Goal: Task Accomplishment & Management: Use online tool/utility

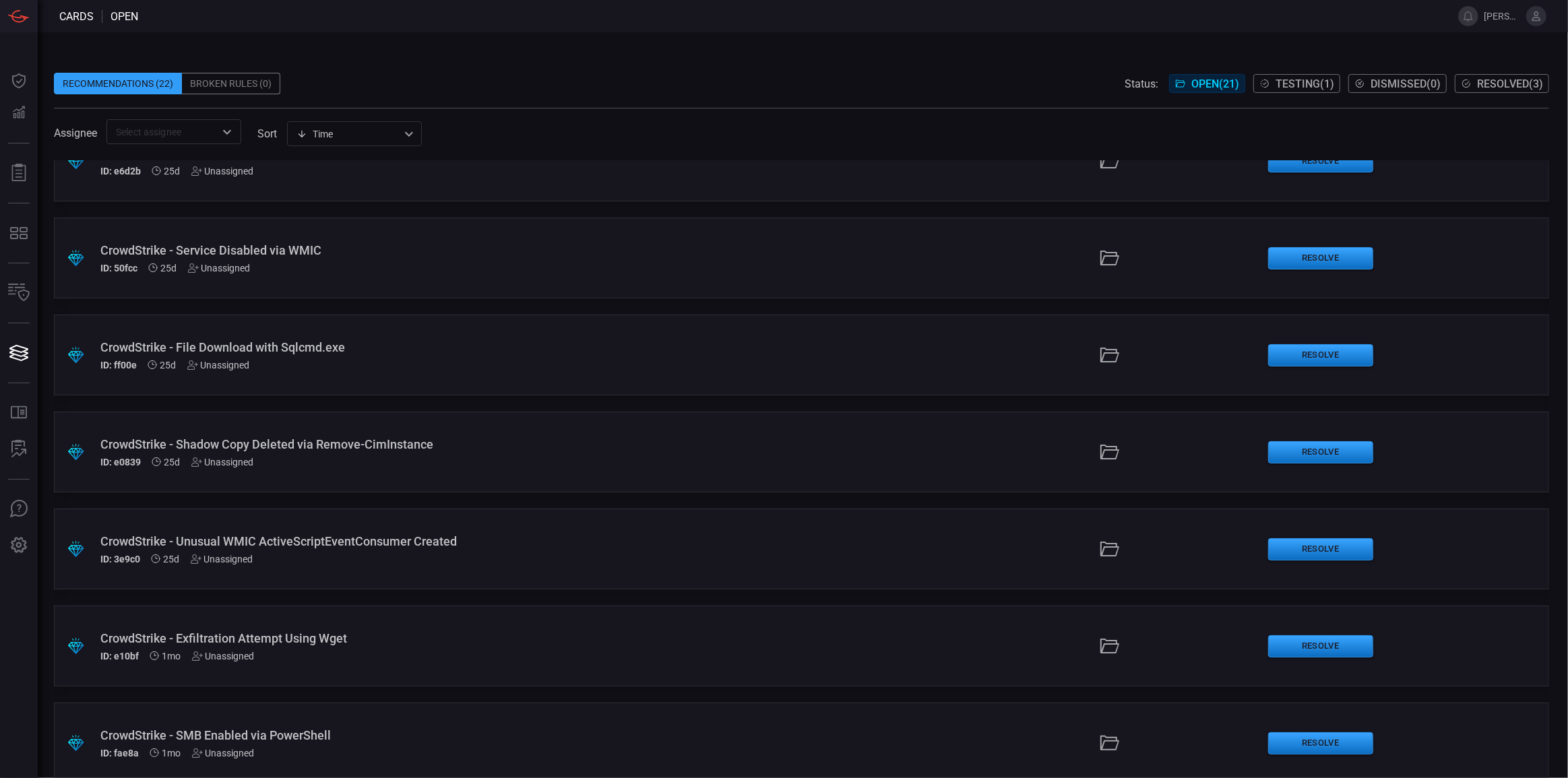
scroll to position [1418, 0]
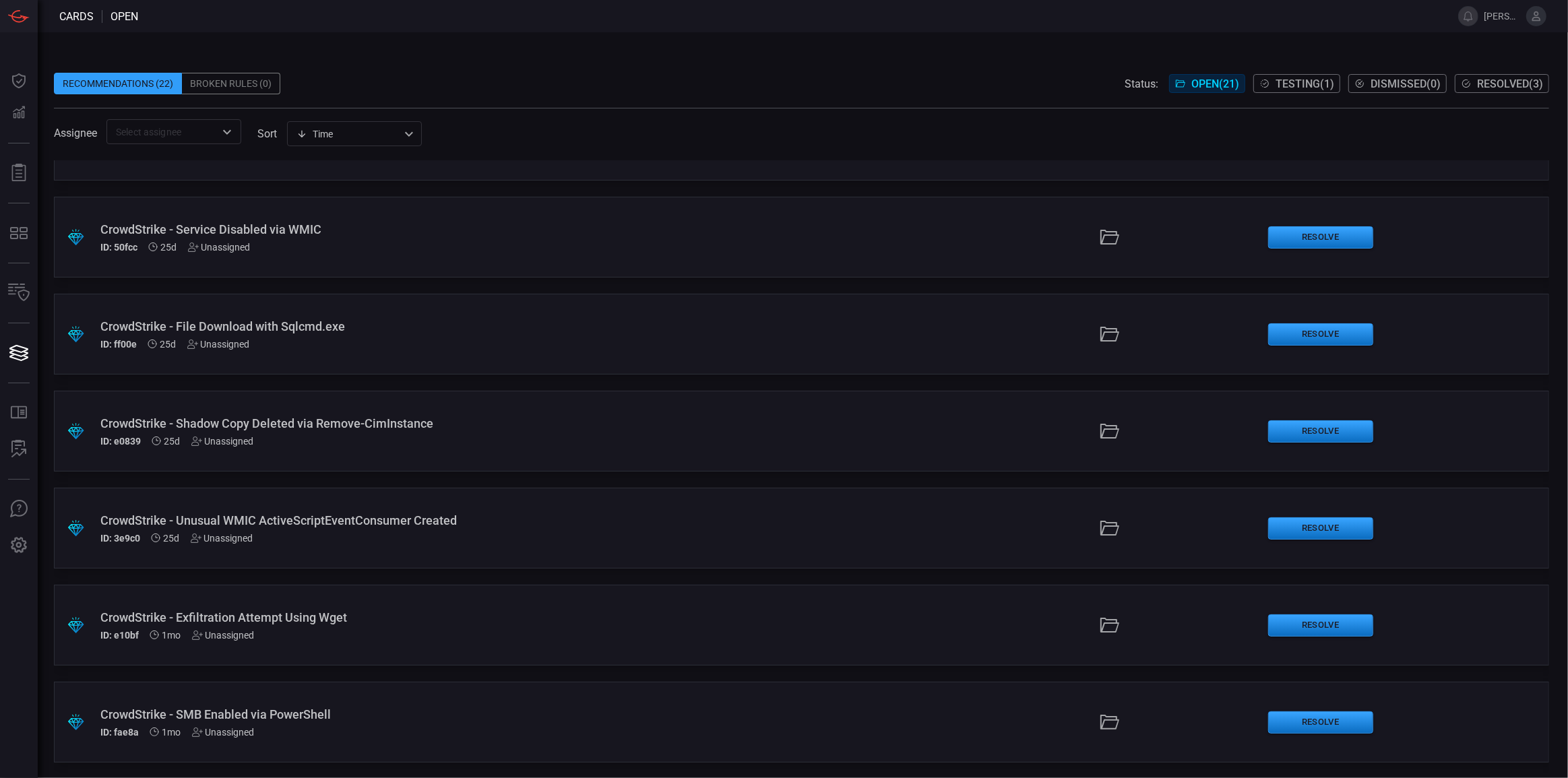
click at [599, 719] on div "CrowdStrike - SMB Enabled via PowerShell" at bounding box center [383, 714] width 566 height 14
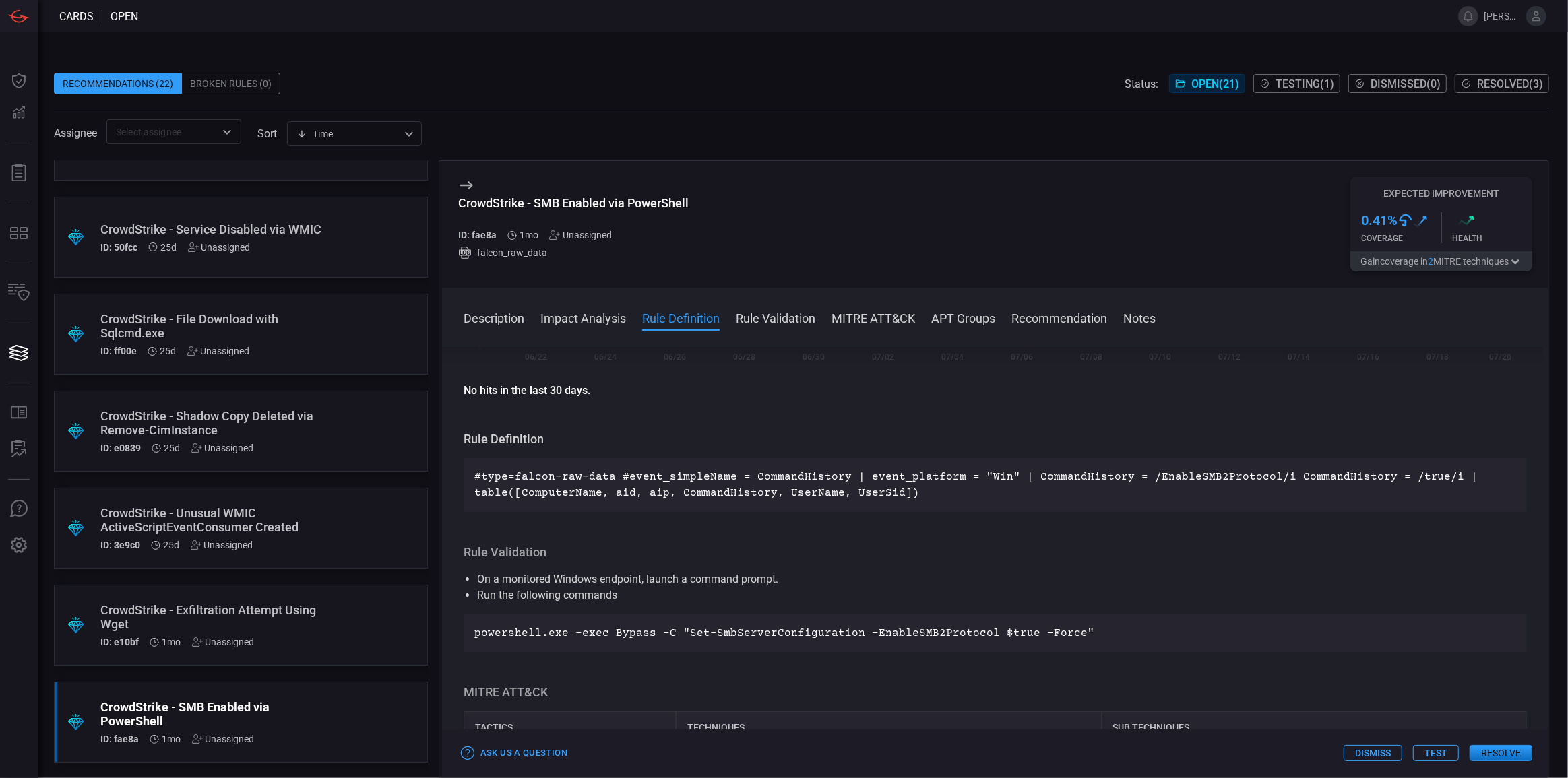
scroll to position [306, 0]
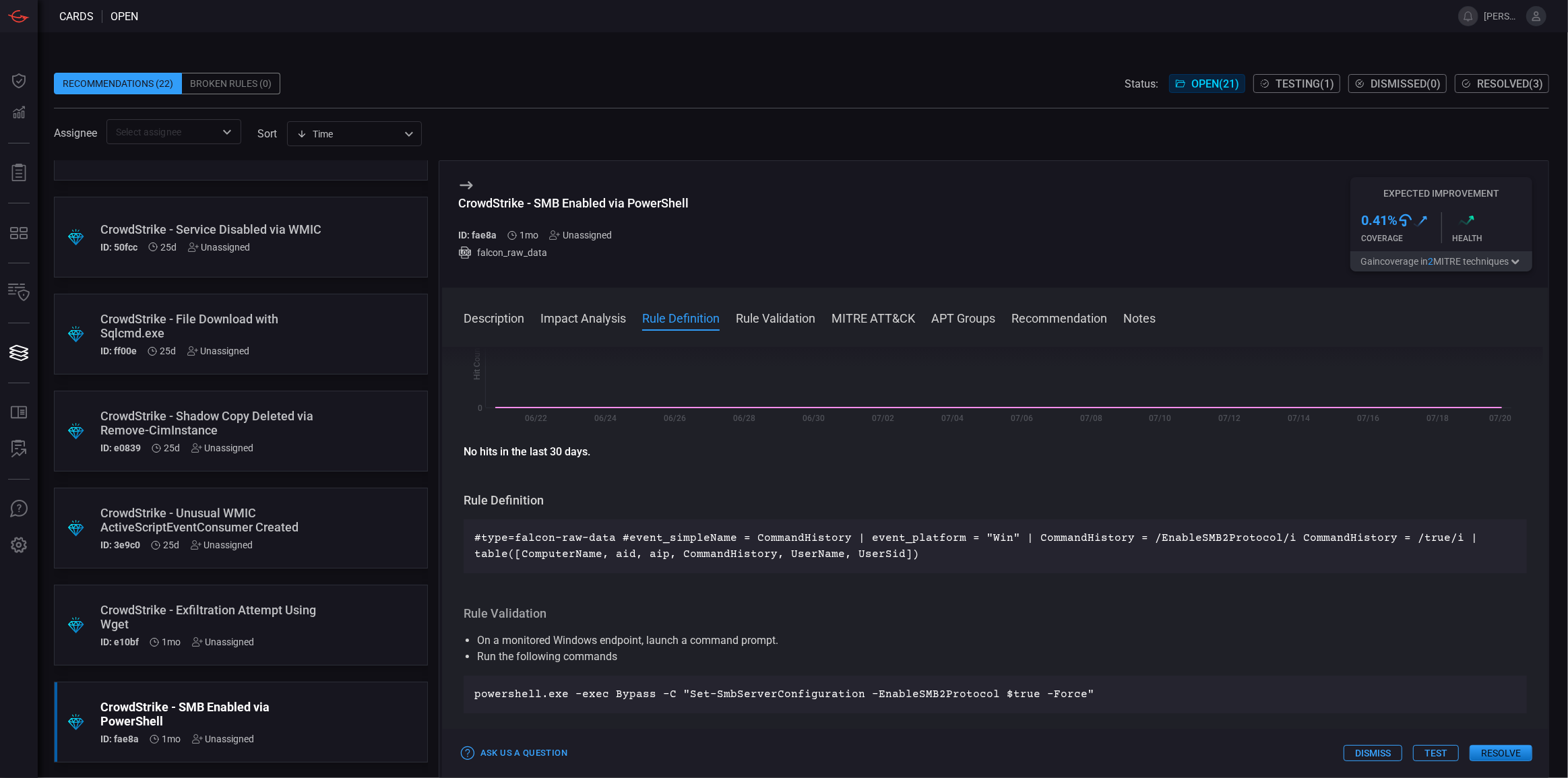
click at [475, 540] on div "#type=falcon-raw-data #event_simpleName = CommandHistory | event_platform = "Wi…" at bounding box center [995, 546] width 1063 height 54
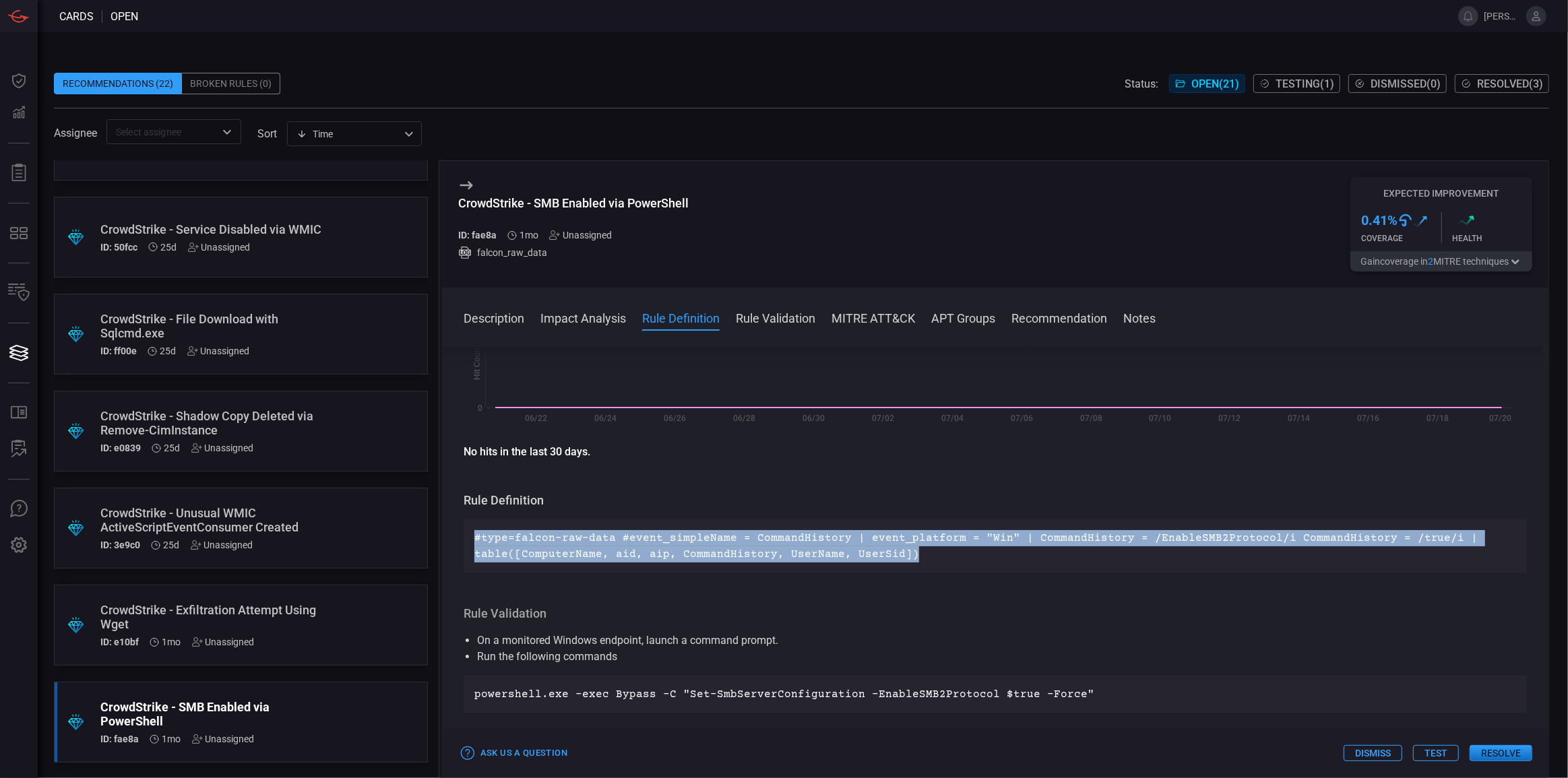
drag, startPoint x: 473, startPoint y: 539, endPoint x: 892, endPoint y: 540, distance: 419.0
click at [919, 554] on div "#type=falcon-raw-data #event_simpleName = CommandHistory | event_platform = "Wi…" at bounding box center [995, 546] width 1063 height 54
copy p "#type=falcon-raw-data #event_simpleName = CommandHistory | event_platform = "Wi…"
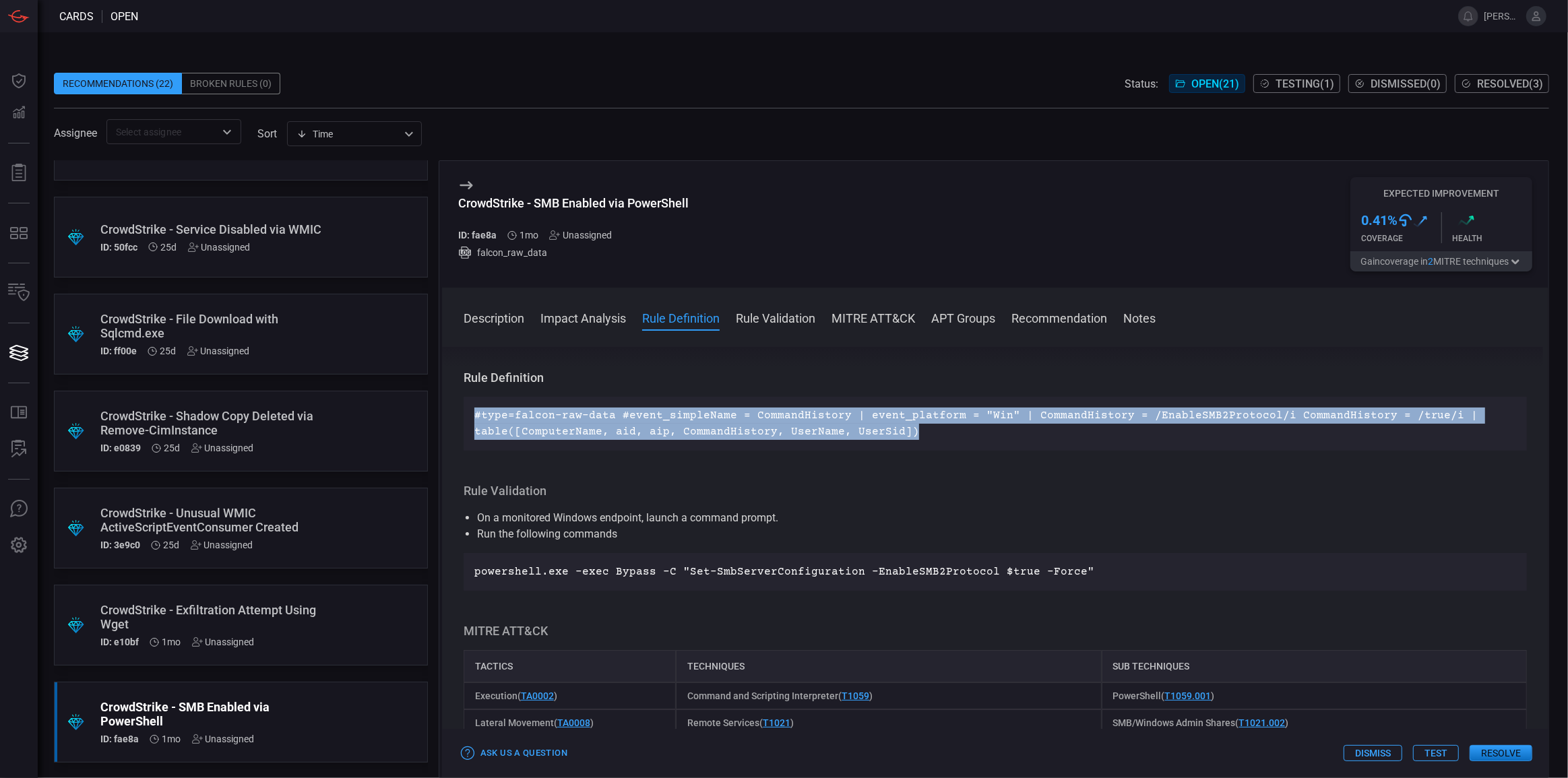
scroll to position [489, 0]
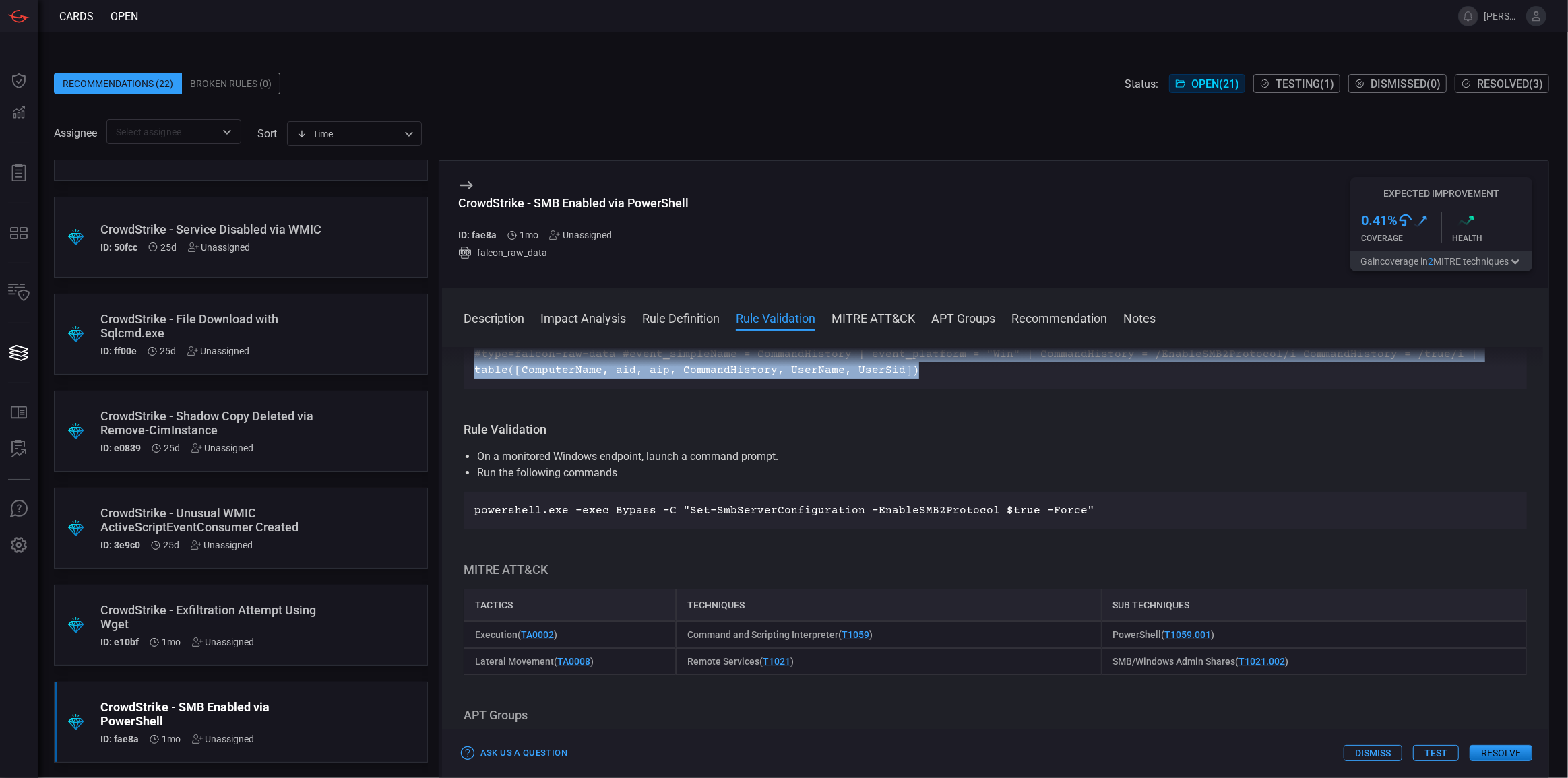
click at [1446, 754] on button "Test" at bounding box center [1436, 753] width 46 height 16
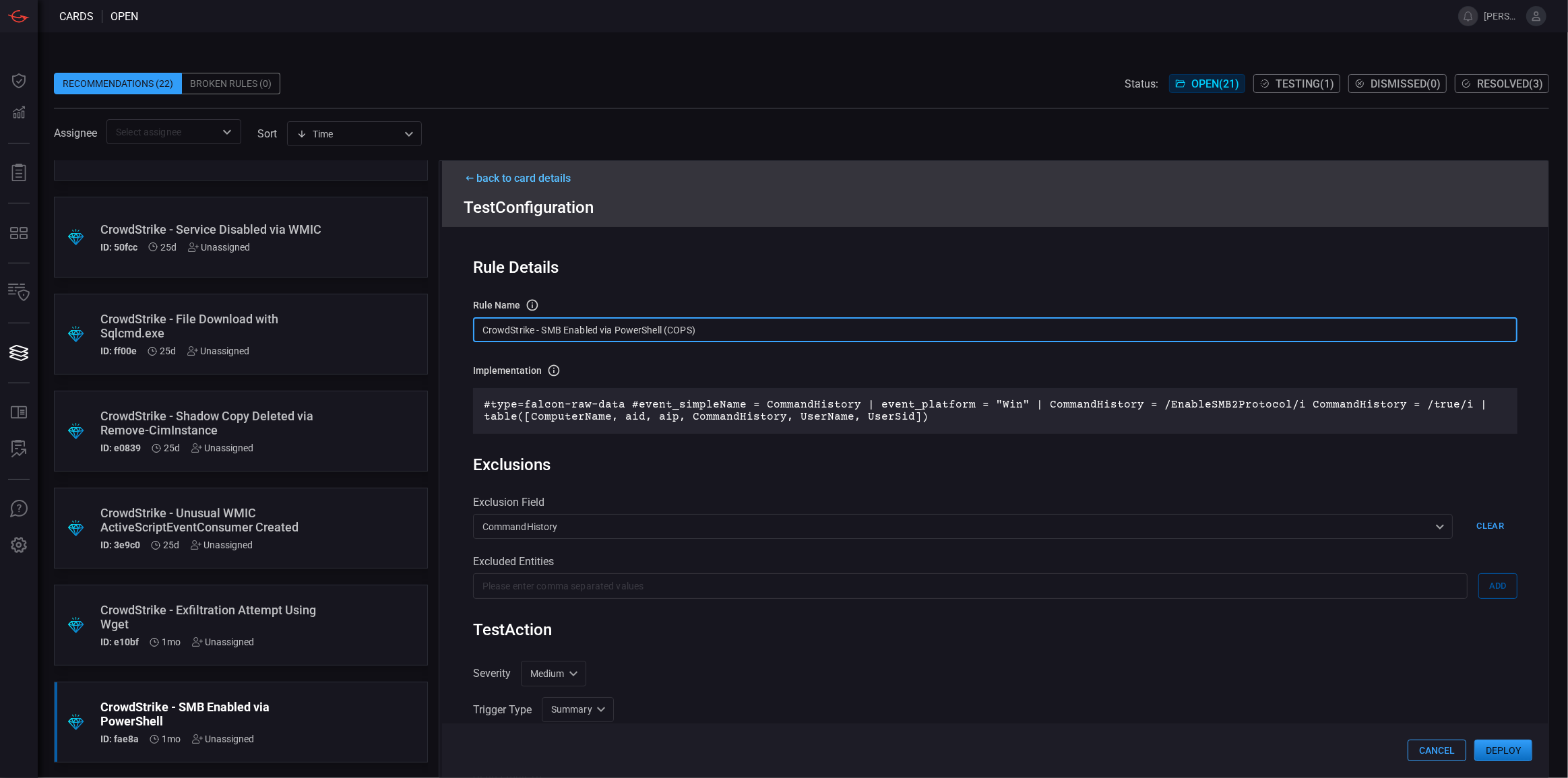
click at [732, 327] on input "CrowdStrike - SMB Enabled via PowerShell (COPS)" at bounding box center [995, 330] width 1044 height 25
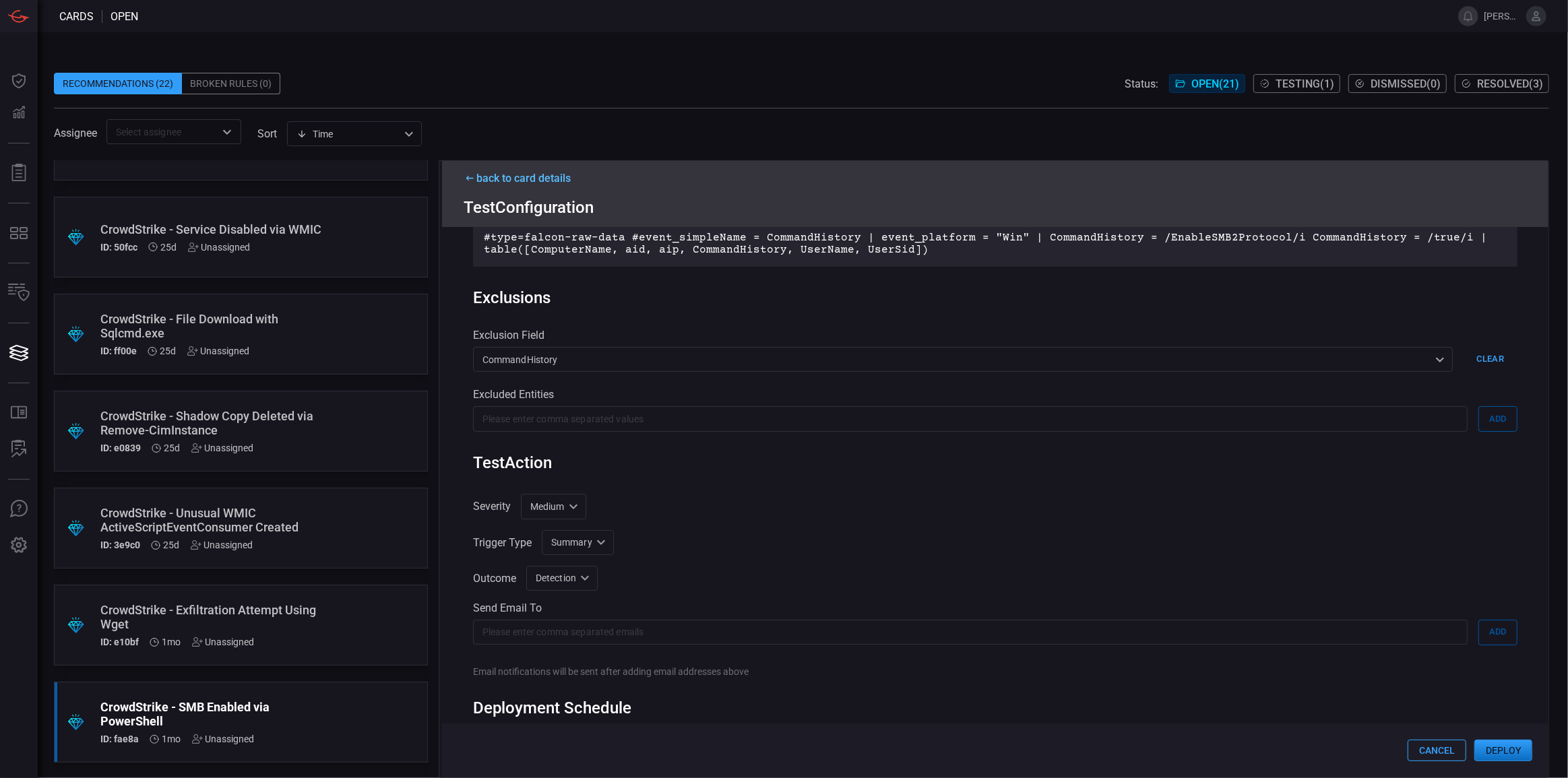
scroll to position [228, 0]
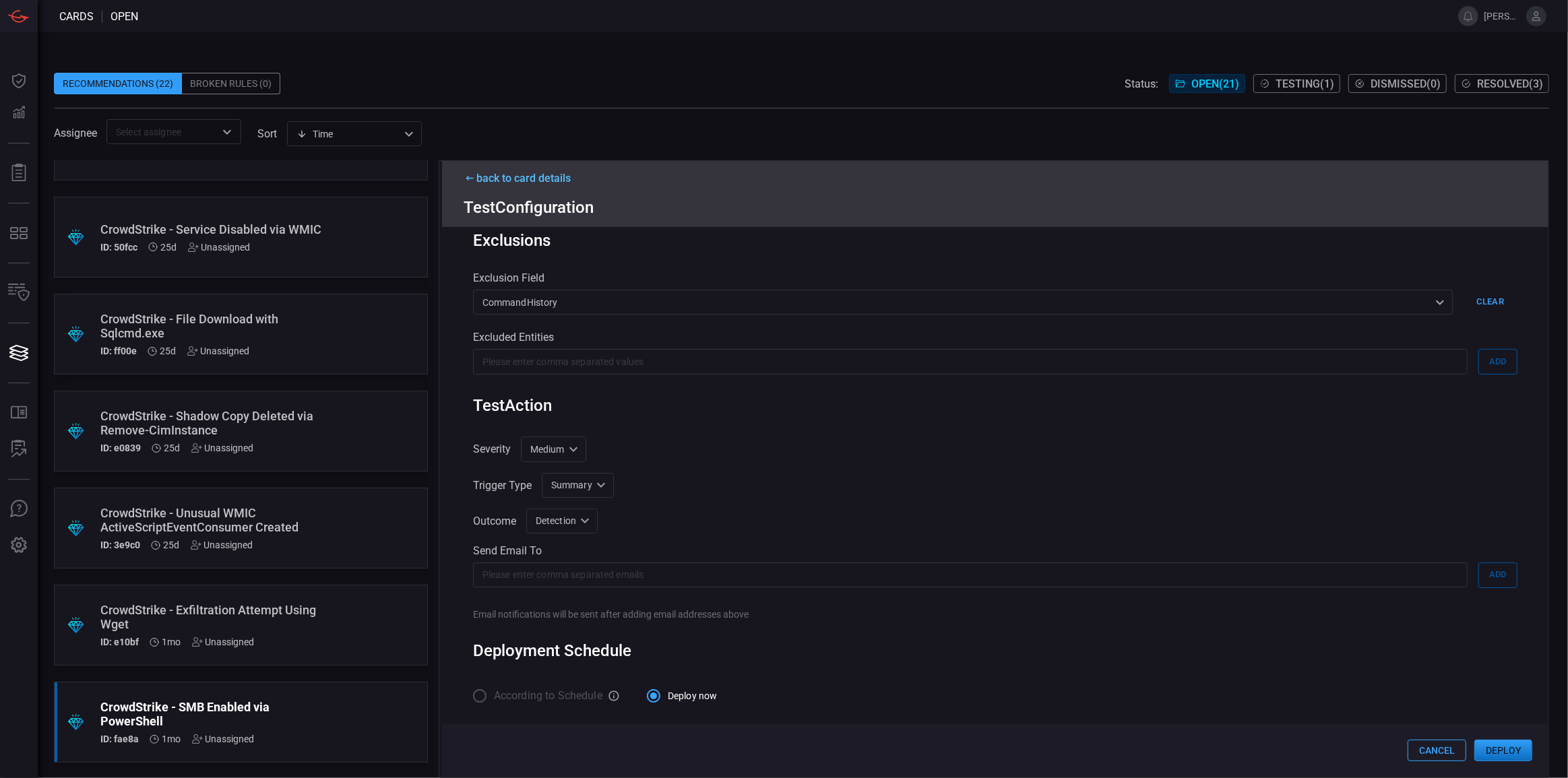
click at [1516, 744] on button "Deploy" at bounding box center [1503, 750] width 58 height 21
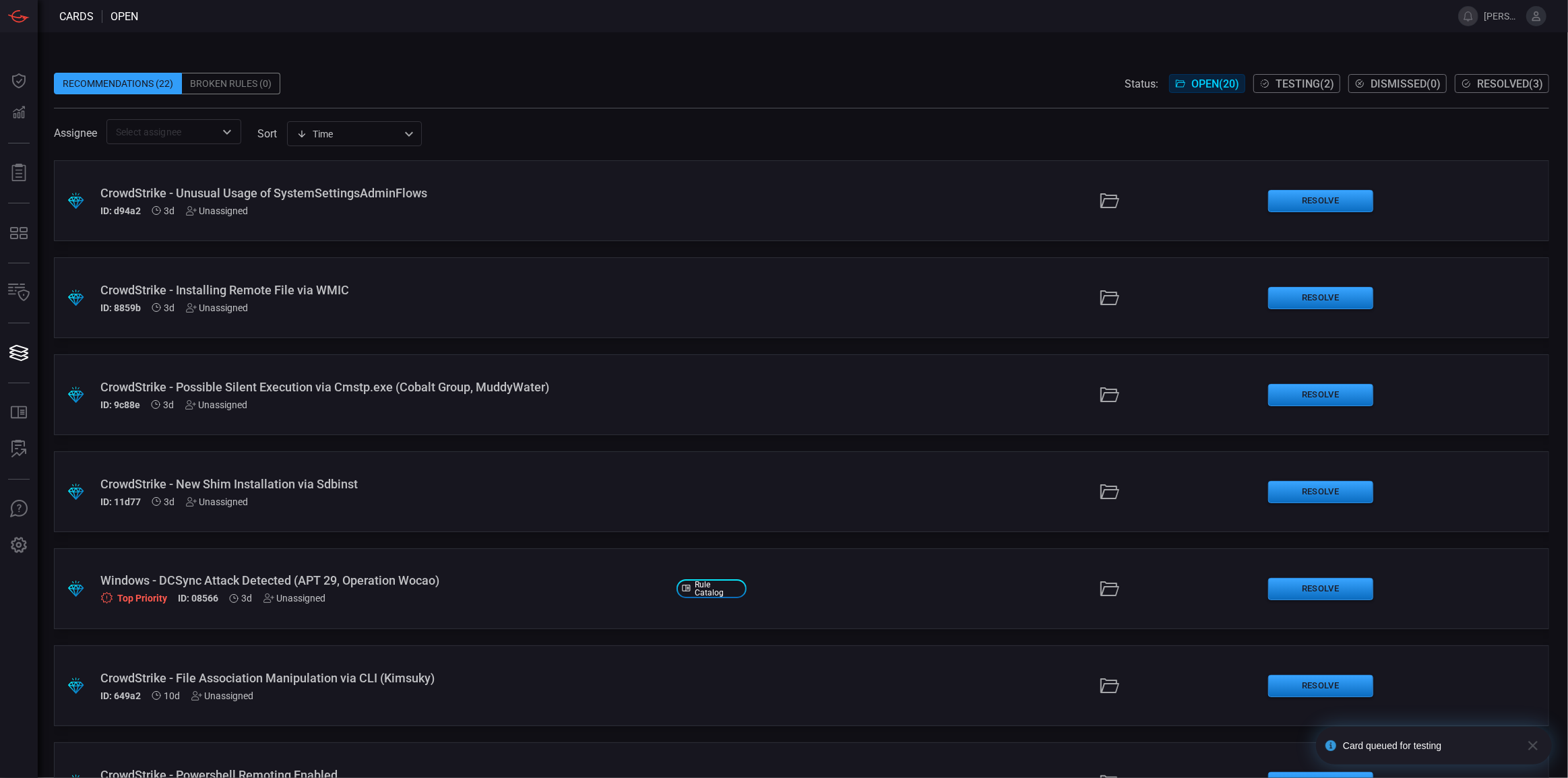
click at [1289, 88] on span "Testing ( 2 )" at bounding box center [1304, 84] width 59 height 13
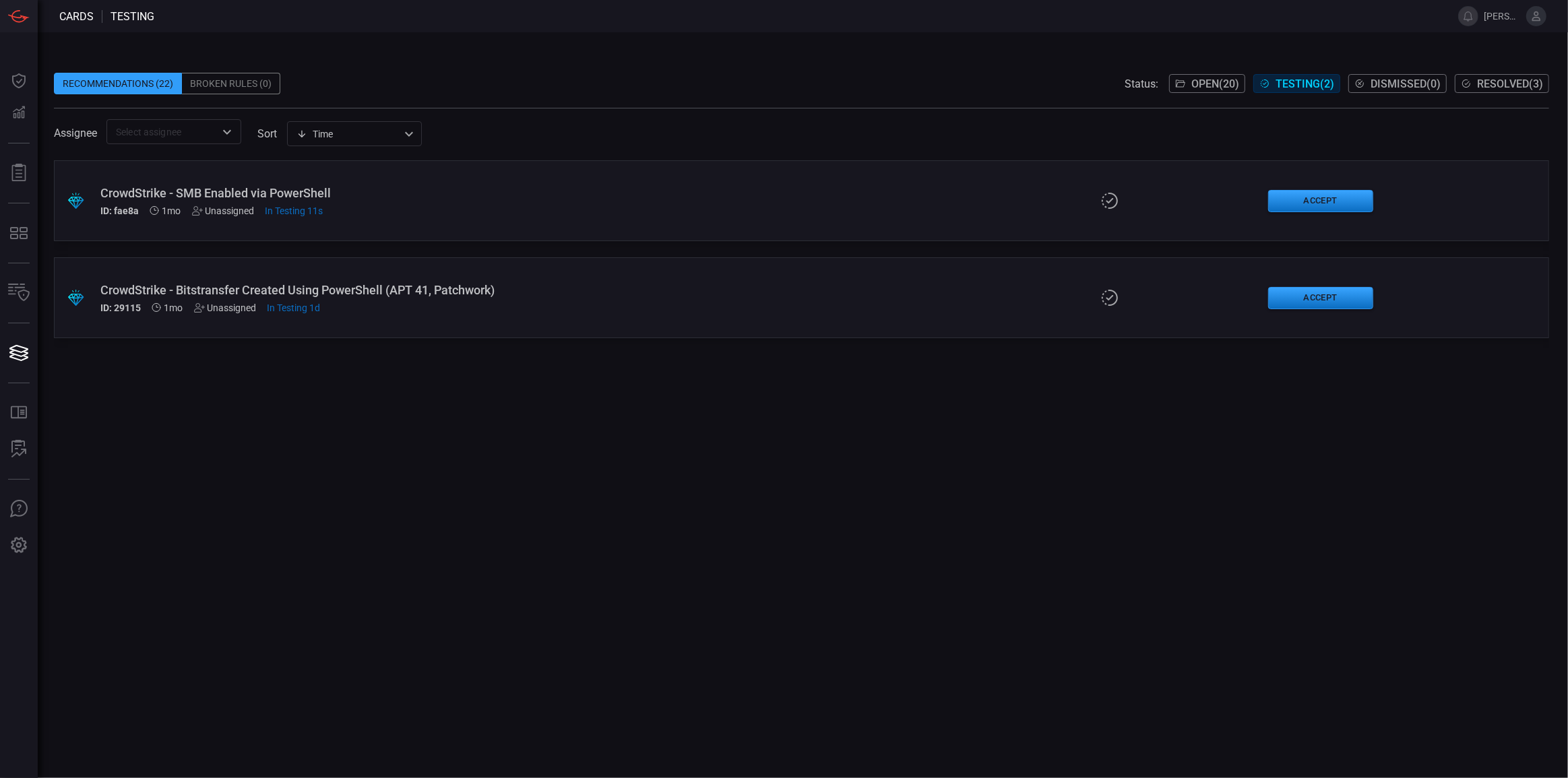
click at [408, 289] on div "CrowdStrike - Bitstransfer Created Using PowerShell (APT 41, Patchwork)" at bounding box center [383, 289] width 566 height 14
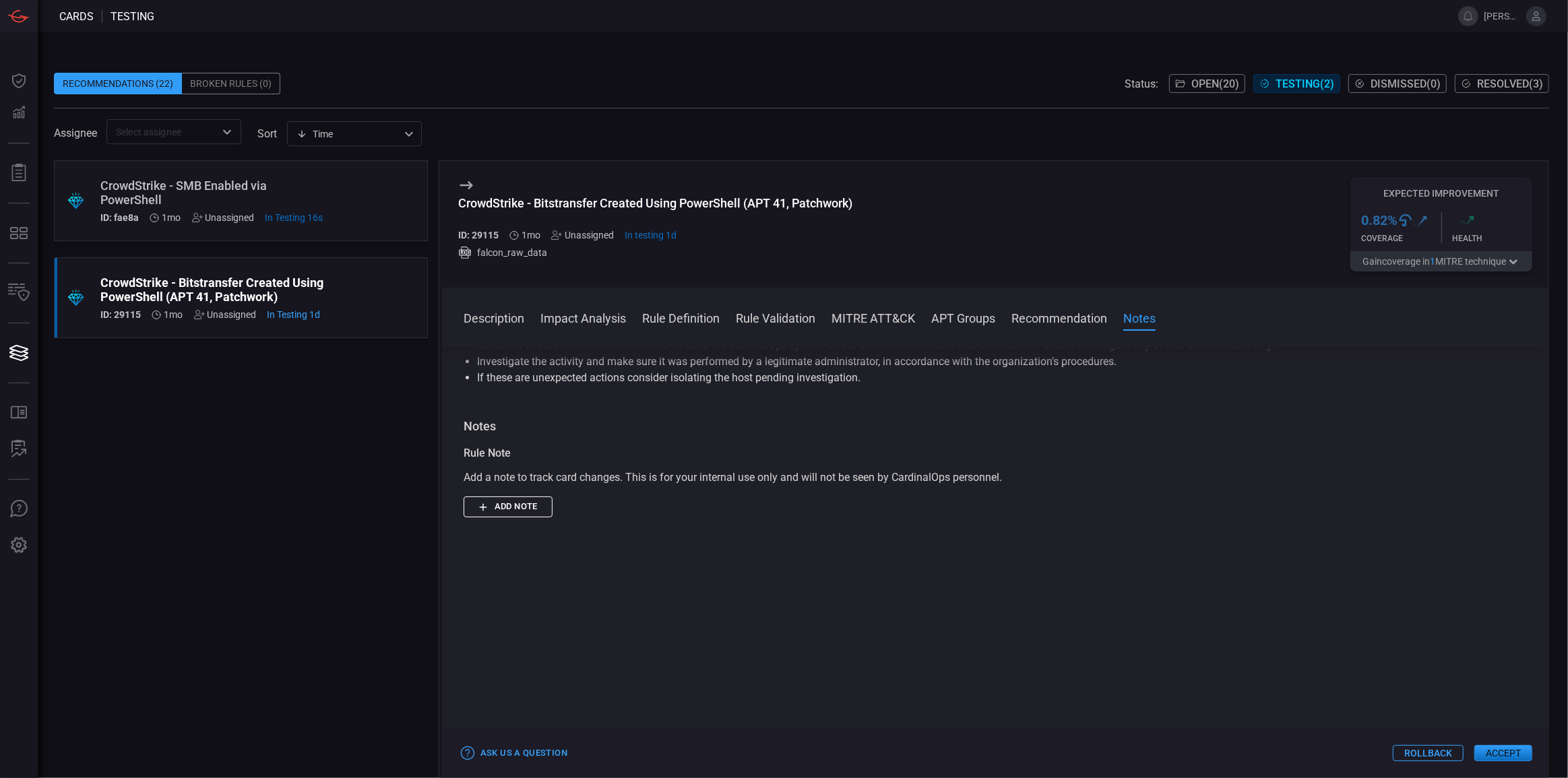
scroll to position [918, 0]
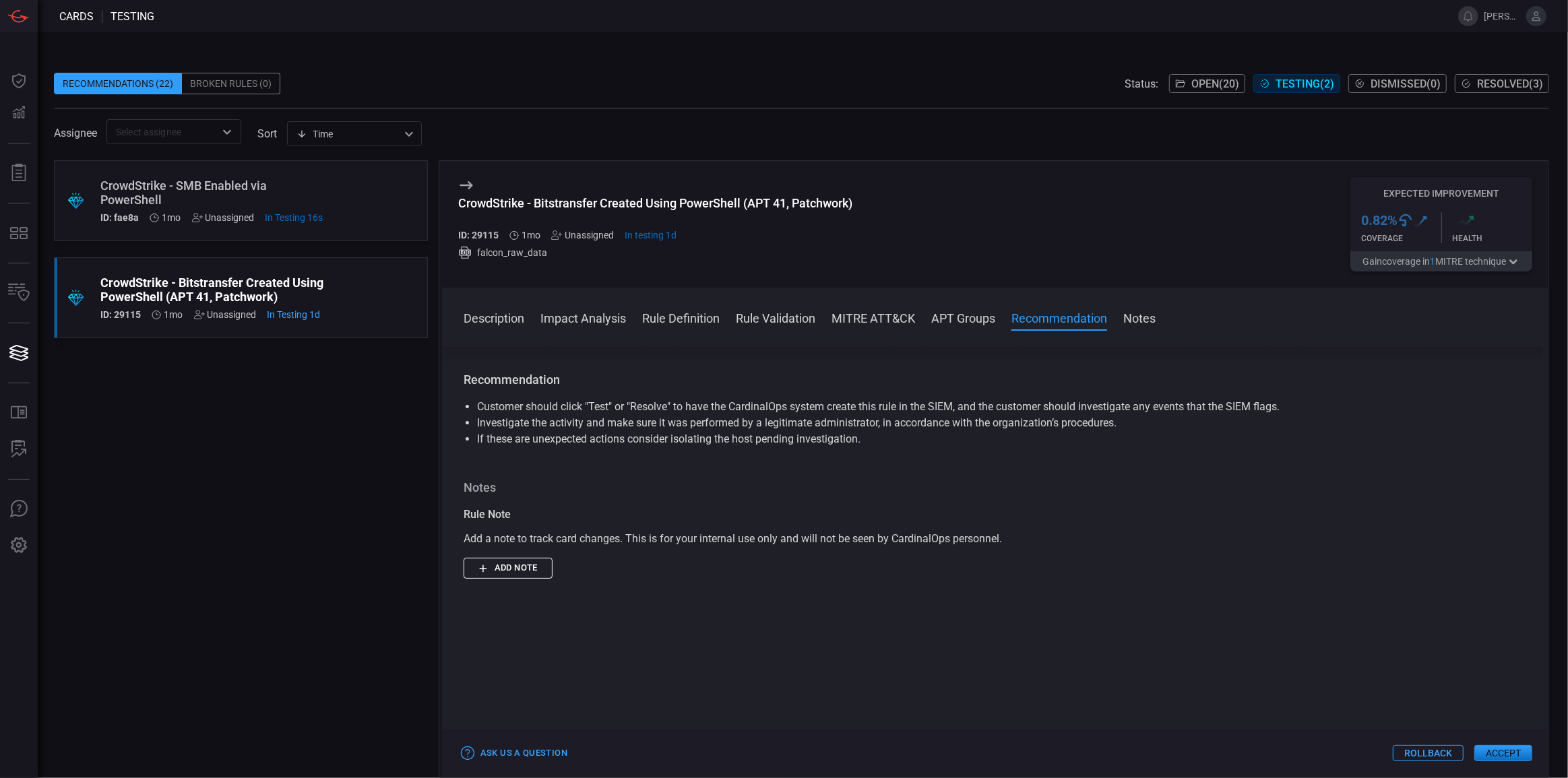
click at [1504, 754] on button "Accept" at bounding box center [1503, 753] width 58 height 16
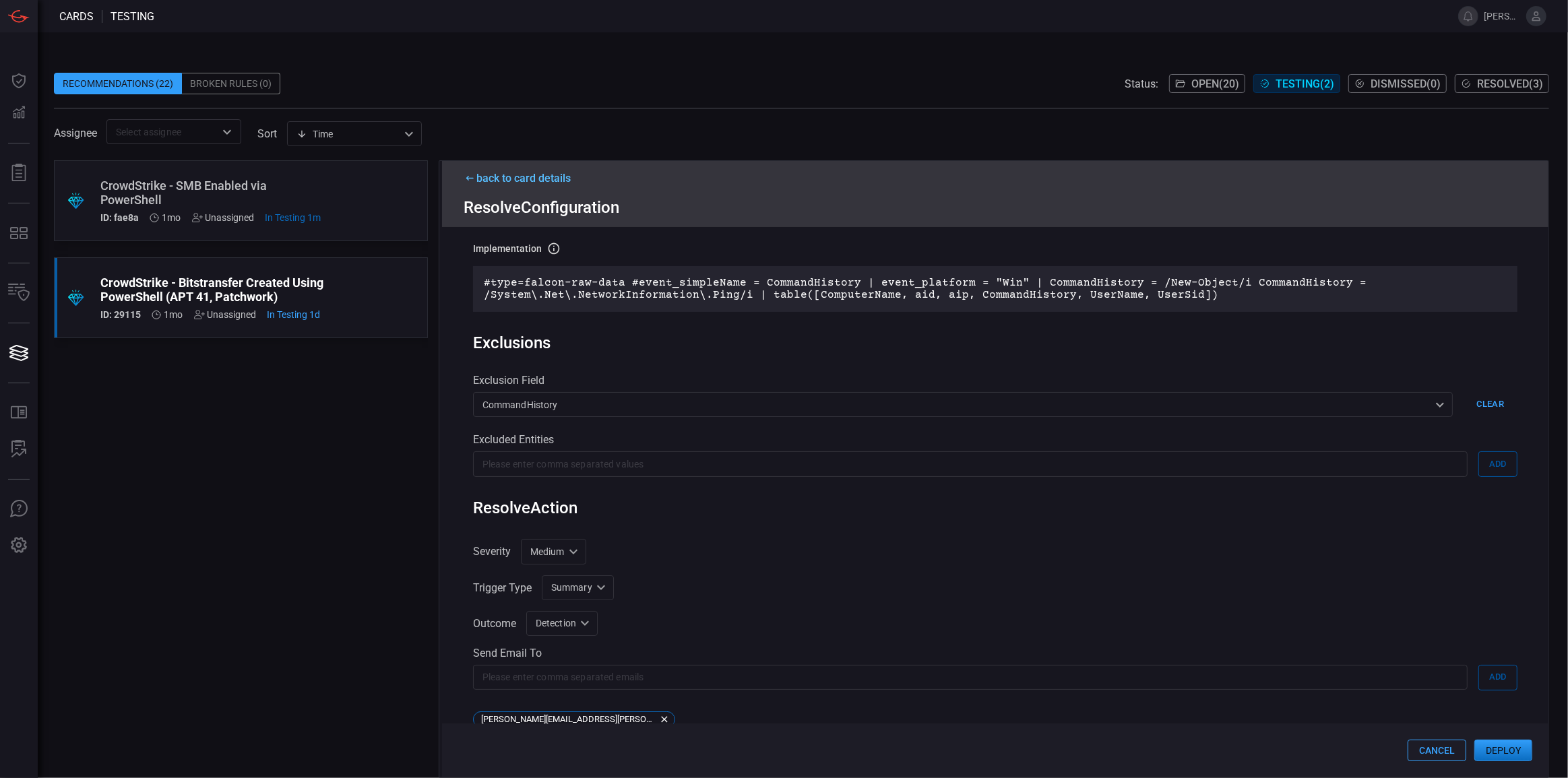
scroll to position [183, 0]
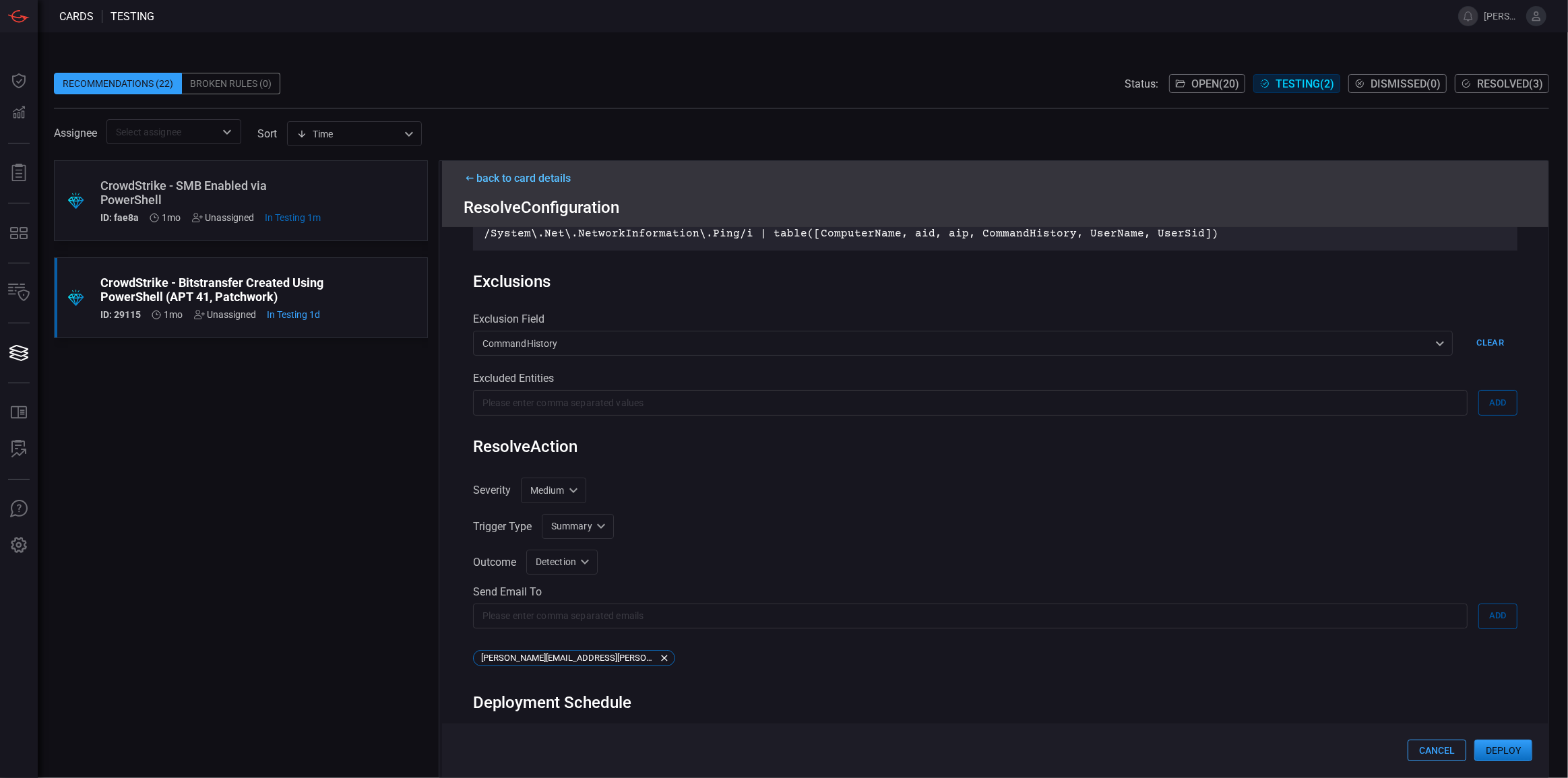
click at [815, 680] on div "Rule Details rule Name Name of the rule that will be created in the SIEM. Crowd…" at bounding box center [995, 502] width 1106 height 550
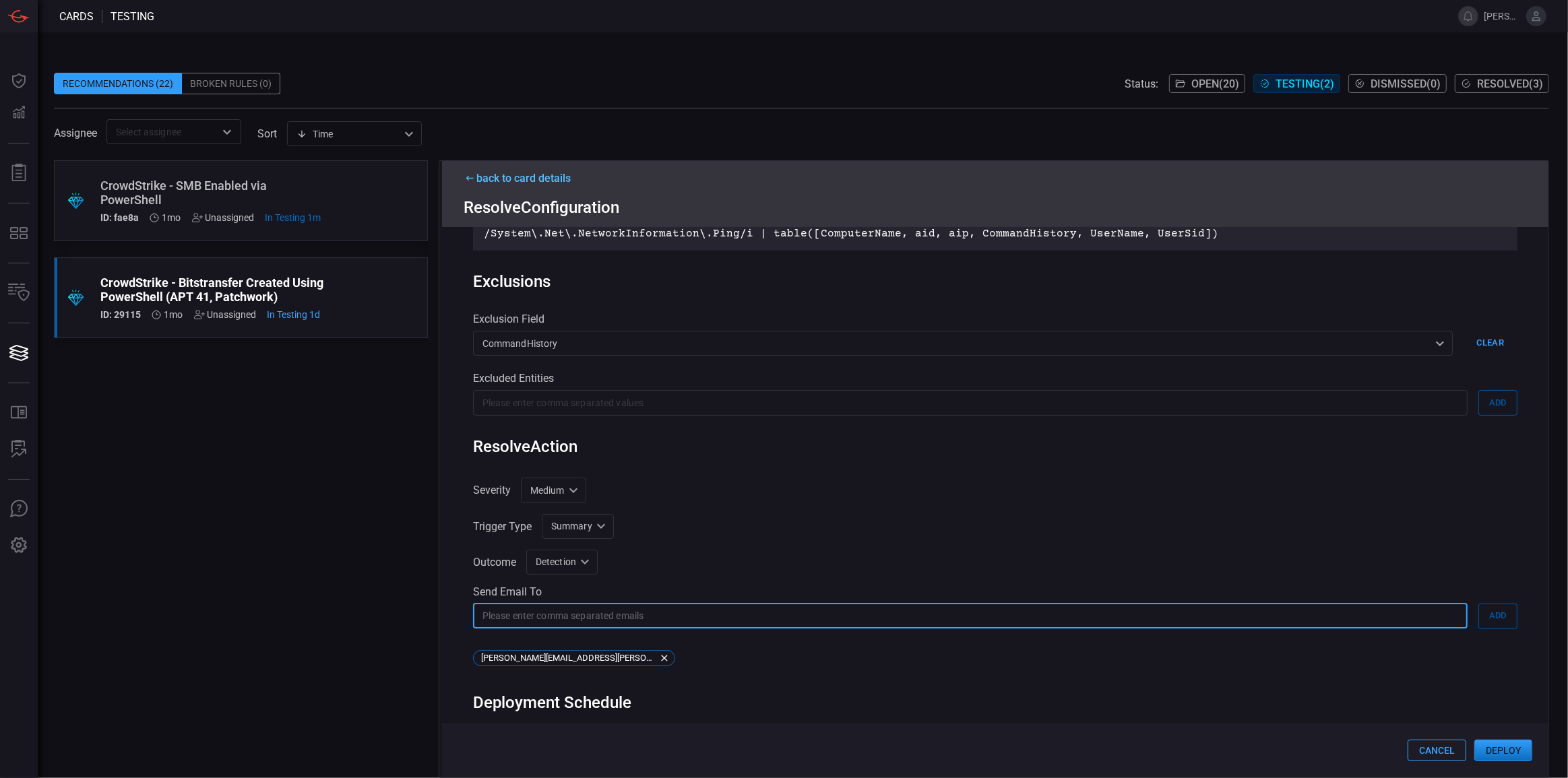
click at [659, 619] on input "text" at bounding box center [971, 615] width 995 height 25
click at [1027, 662] on div "[PERSON_NAME][EMAIL_ADDRESS][PERSON_NAME][DOMAIN_NAME] [EMAIL_ADDRESS][DOMAIN_N…" at bounding box center [995, 661] width 1044 height 21
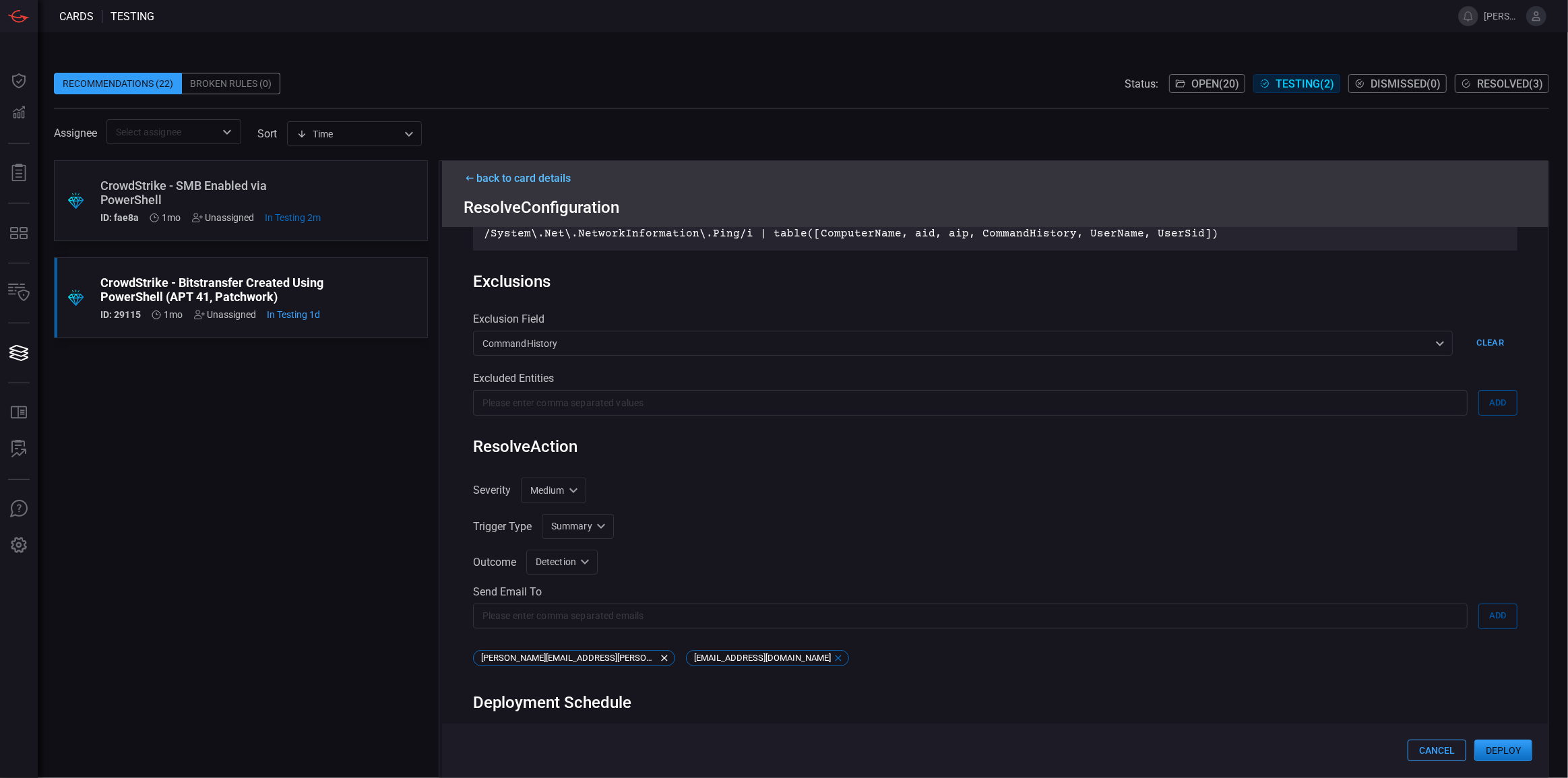
click at [833, 660] on icon at bounding box center [838, 658] width 11 height 11
click at [1127, 663] on div "[PERSON_NAME][EMAIL_ADDRESS][PERSON_NAME][DOMAIN_NAME]" at bounding box center [995, 661] width 1044 height 21
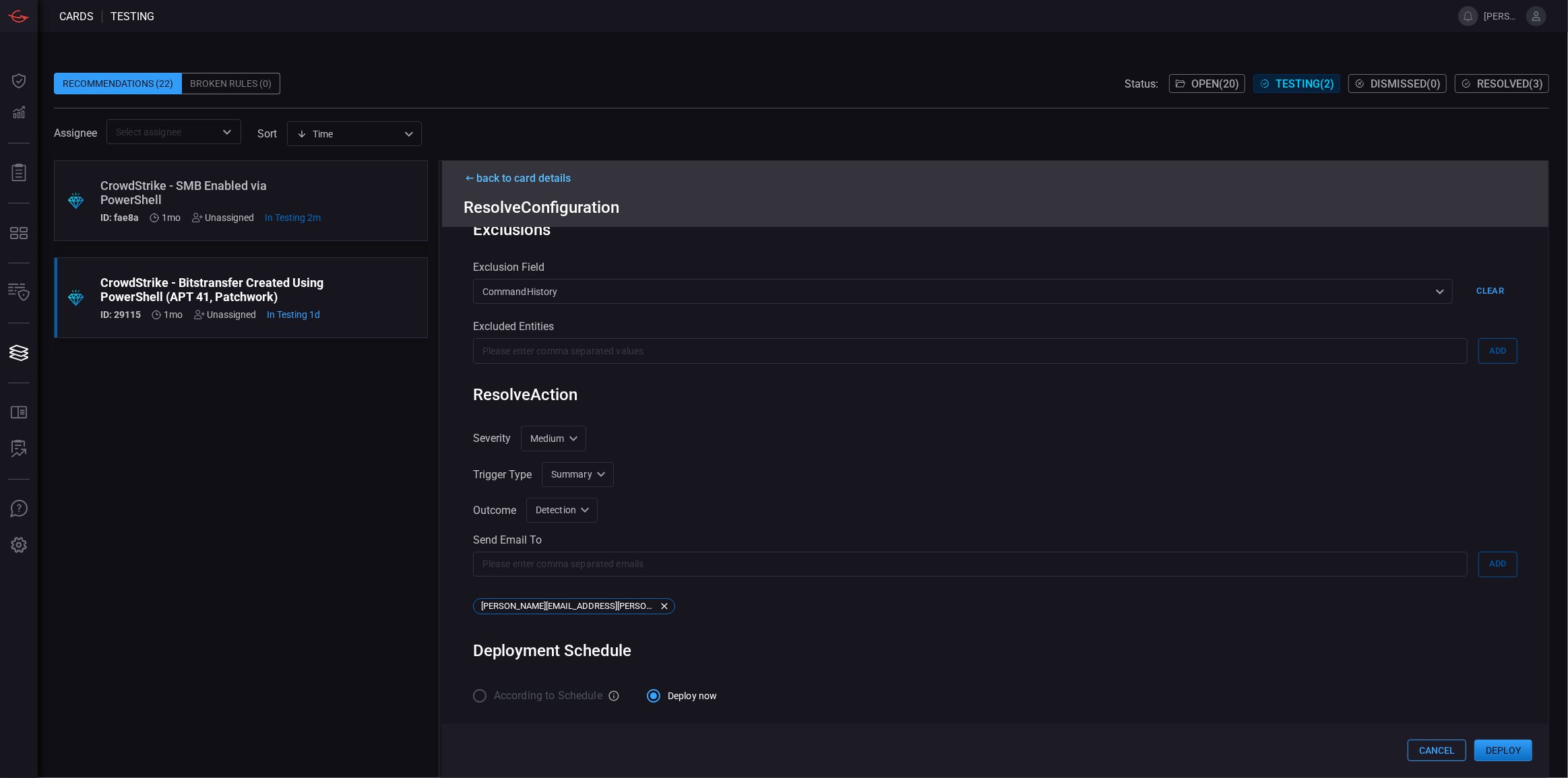
click at [1500, 752] on button "Deploy" at bounding box center [1503, 750] width 58 height 21
